Goal: Obtain resource: Download file/media

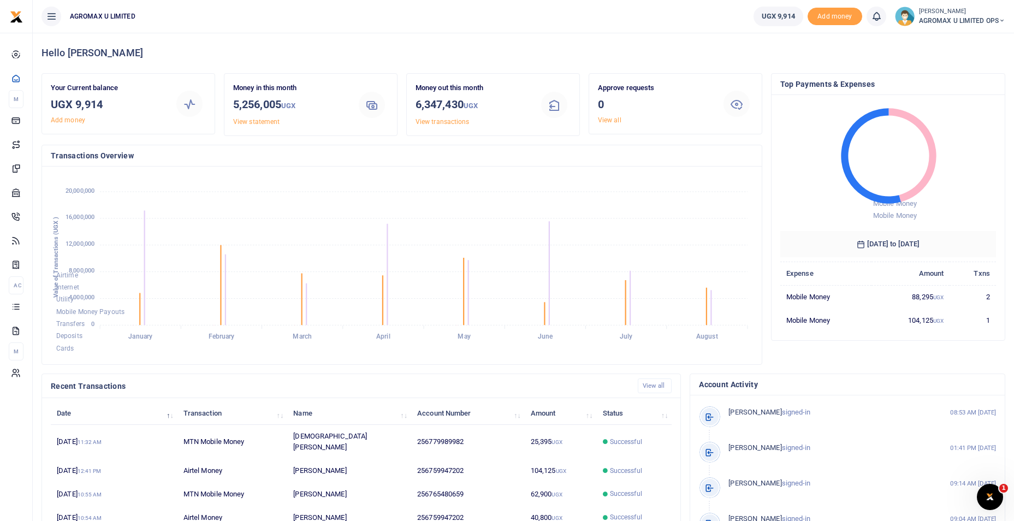
click at [1000, 24] on icon at bounding box center [1002, 21] width 7 height 8
click at [980, 39] on link "Switch accounts" at bounding box center [963, 39] width 86 height 15
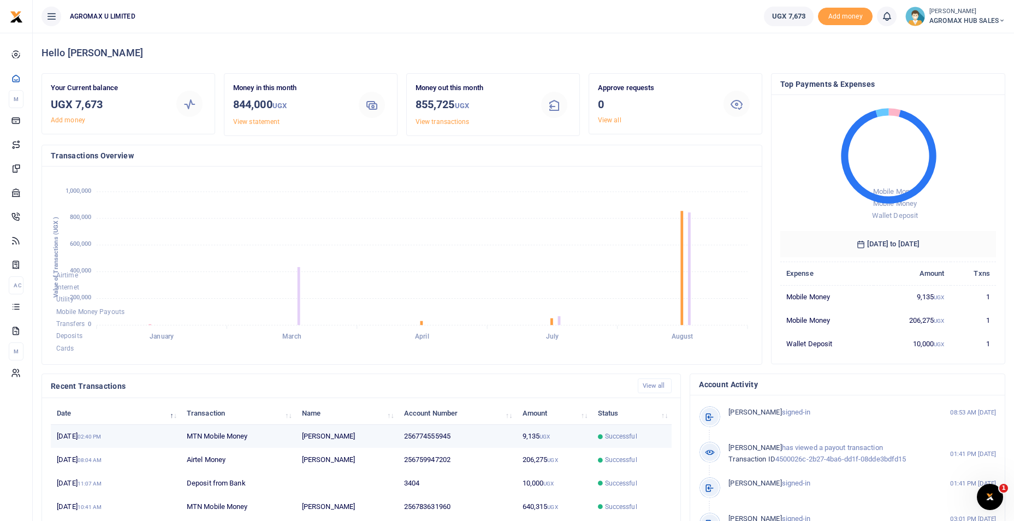
click at [446, 436] on td "256774555945" at bounding box center [457, 436] width 119 height 23
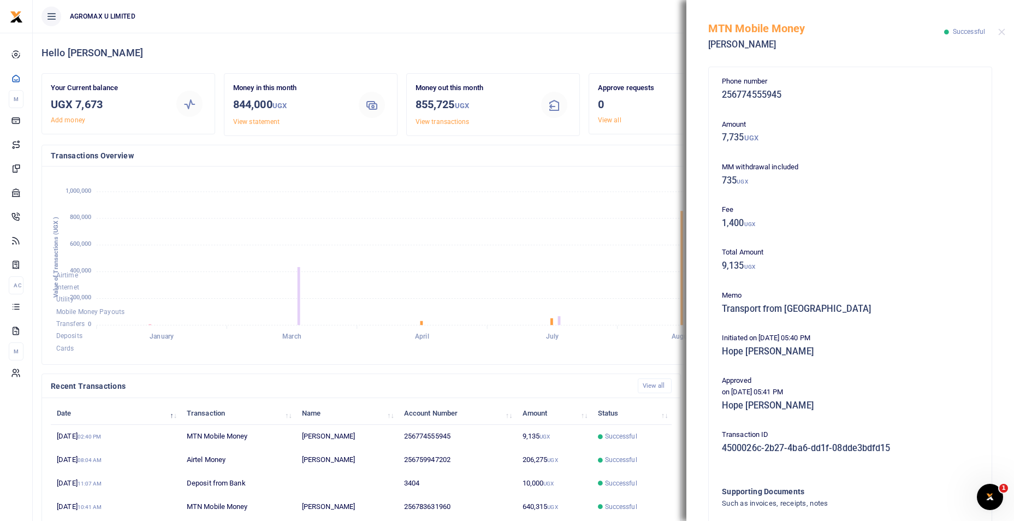
scroll to position [103, 0]
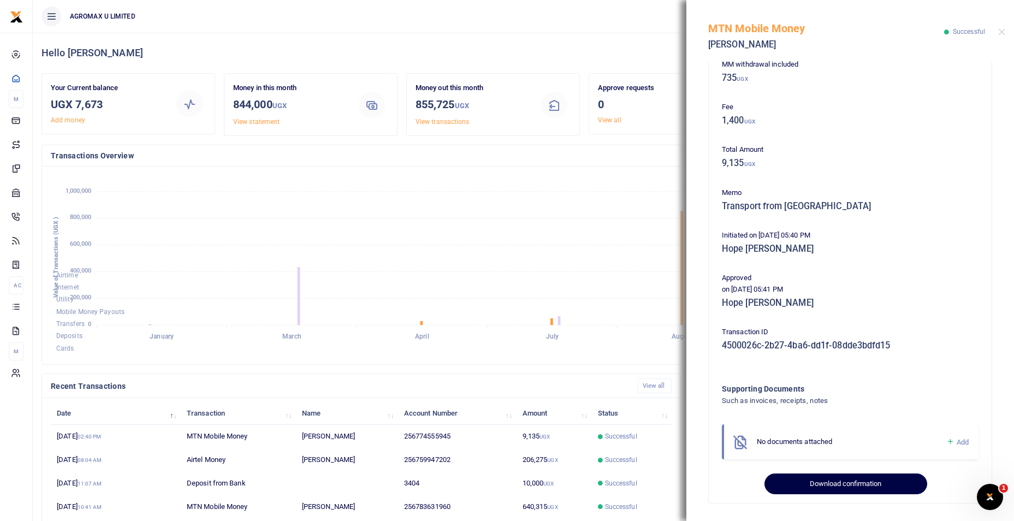
click at [826, 483] on button "Download confirmation" at bounding box center [846, 484] width 162 height 21
click at [998, 32] on button "Close" at bounding box center [1001, 31] width 7 height 7
